Goal: Find specific page/section: Find specific page/section

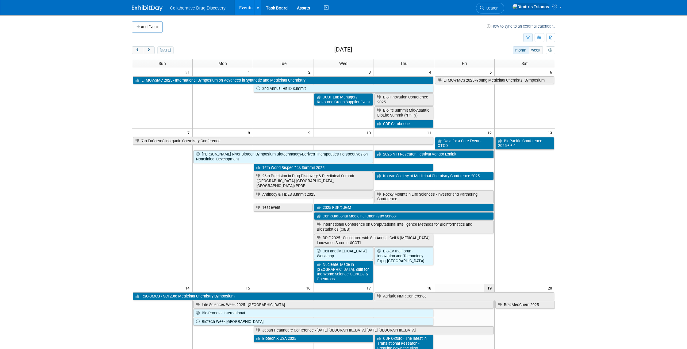
click at [526, 39] on icon "button" at bounding box center [528, 38] width 4 height 4
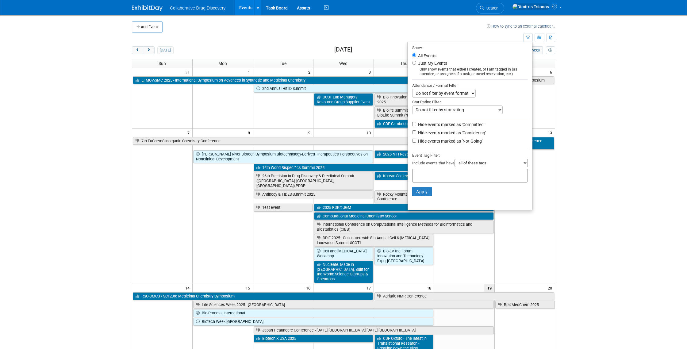
click at [435, 180] on div at bounding box center [470, 176] width 116 height 14
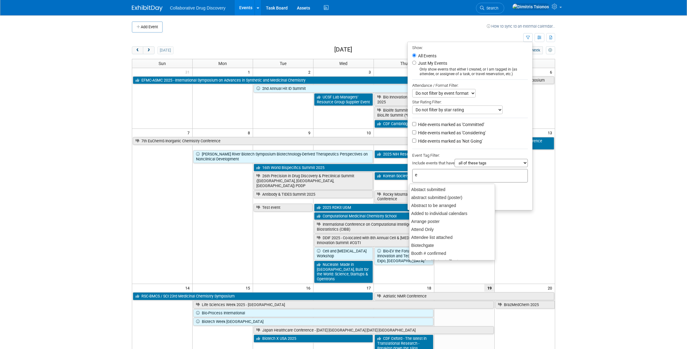
type input "eu"
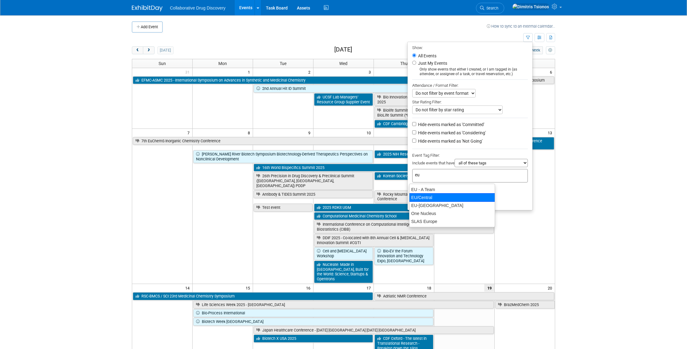
click at [438, 194] on div "EU/Central" at bounding box center [452, 197] width 86 height 9
type input "EU/Central"
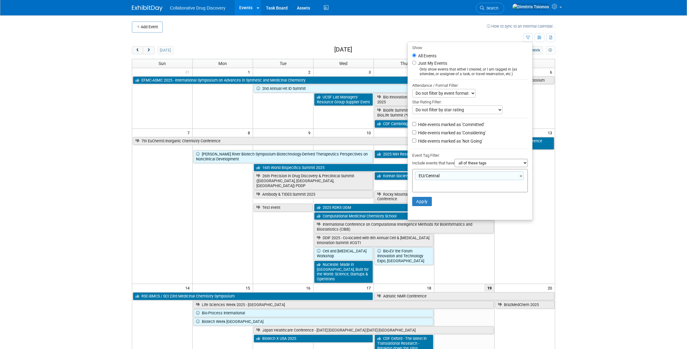
click at [430, 198] on li "Apply Clear Filters" at bounding box center [470, 201] width 125 height 18
click at [423, 202] on button "Apply" at bounding box center [422, 201] width 20 height 9
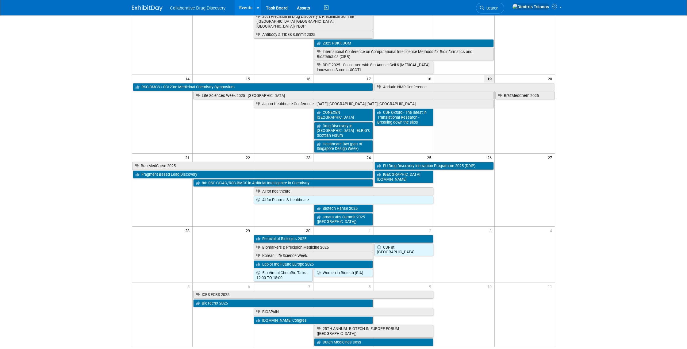
scroll to position [126, 0]
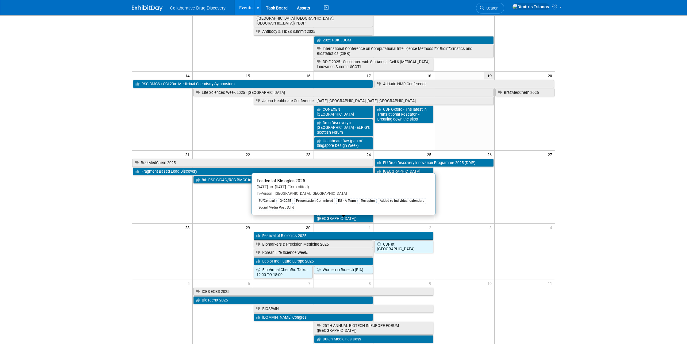
click at [365, 232] on link "Festival of Biologics 2025" at bounding box center [344, 236] width 180 height 8
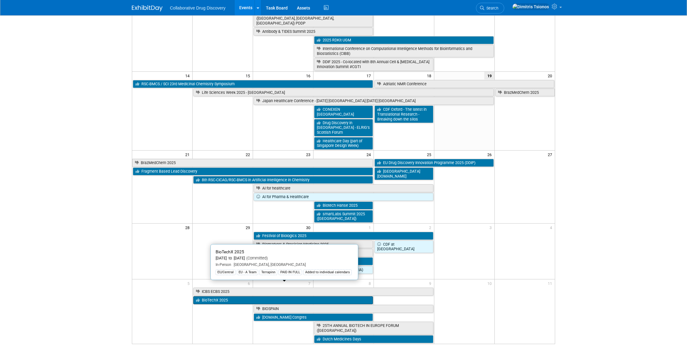
click at [255, 296] on link "BioTechX 2025" at bounding box center [283, 300] width 180 height 8
